Goal: Check status

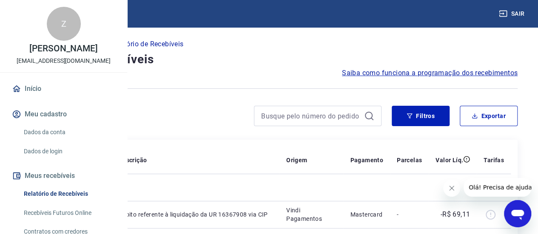
click at [28, 98] on link "Início" at bounding box center [63, 89] width 107 height 19
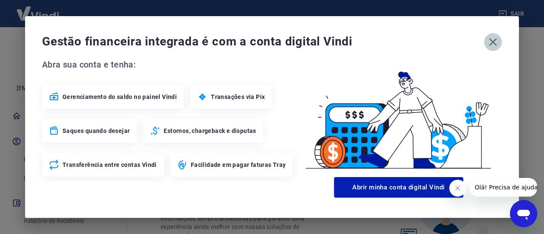
click at [492, 45] on icon "button" at bounding box center [493, 42] width 14 height 14
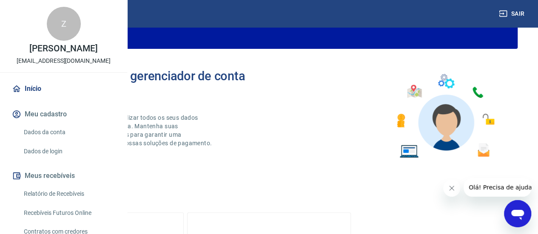
scroll to position [128, 0]
